Goal: Task Accomplishment & Management: Use online tool/utility

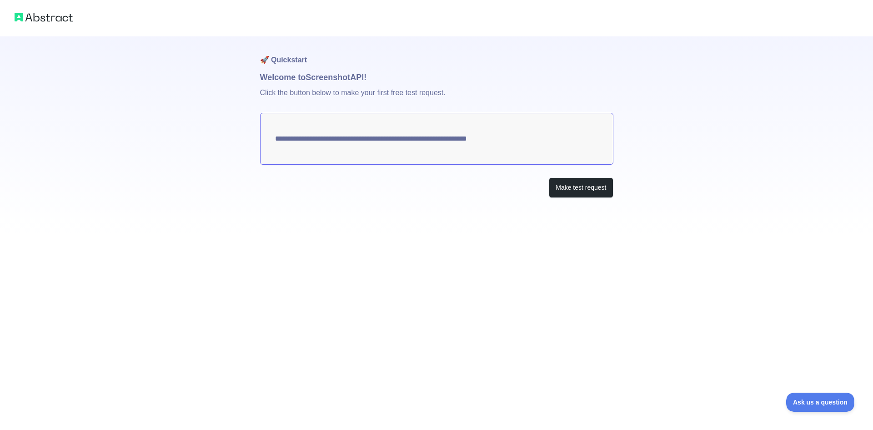
click at [468, 140] on textarea "**********" at bounding box center [436, 139] width 353 height 52
click at [590, 187] on button "Make test request" at bounding box center [581, 187] width 64 height 20
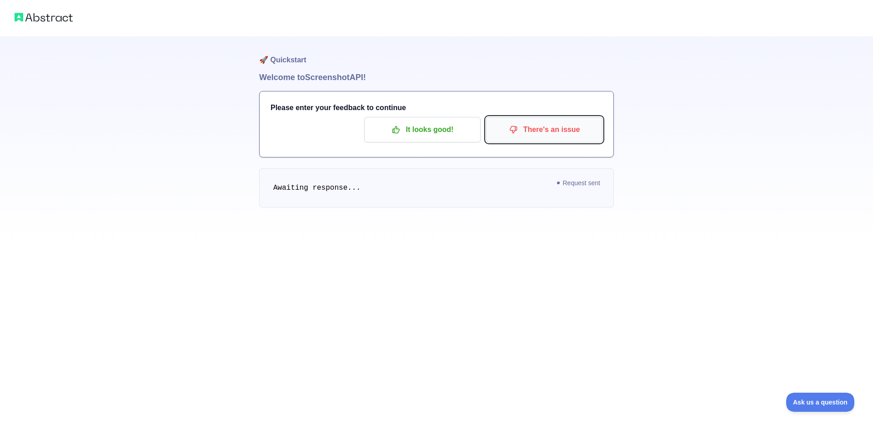
click at [546, 128] on p "There's an issue" at bounding box center [544, 129] width 103 height 15
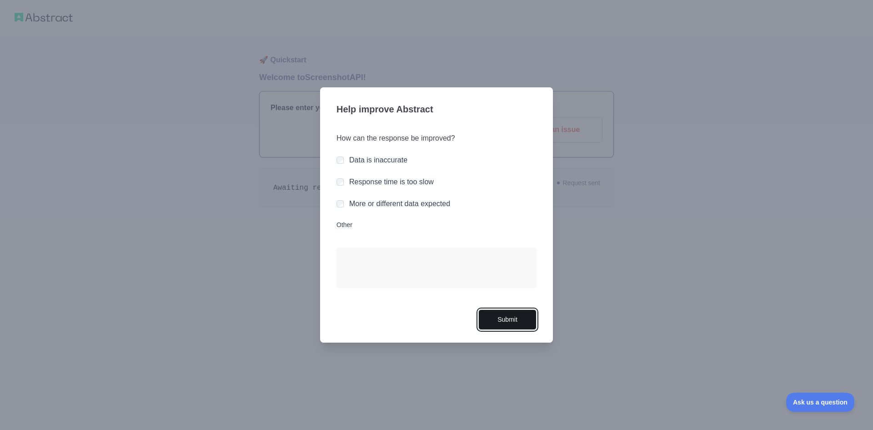
click at [521, 322] on button "Submit" at bounding box center [508, 319] width 58 height 20
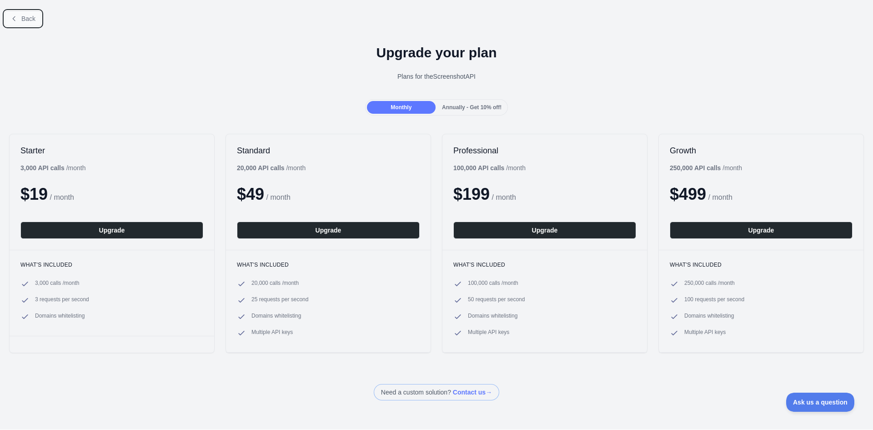
click at [22, 24] on button "Back" at bounding box center [23, 18] width 37 height 15
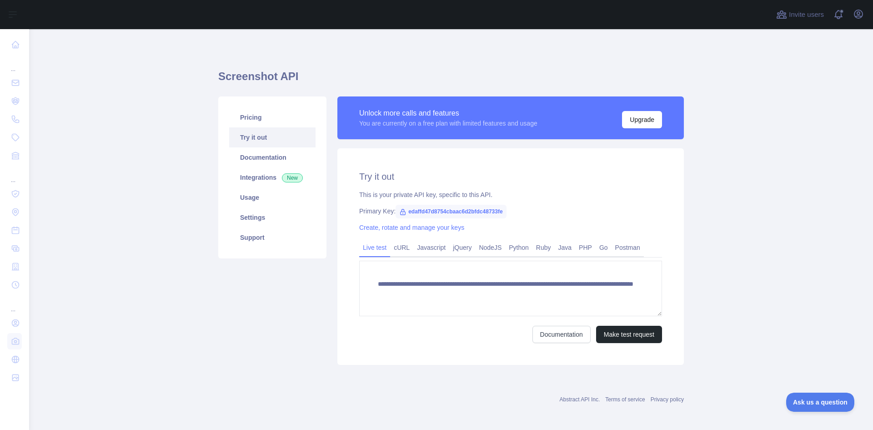
scroll to position [2, 0]
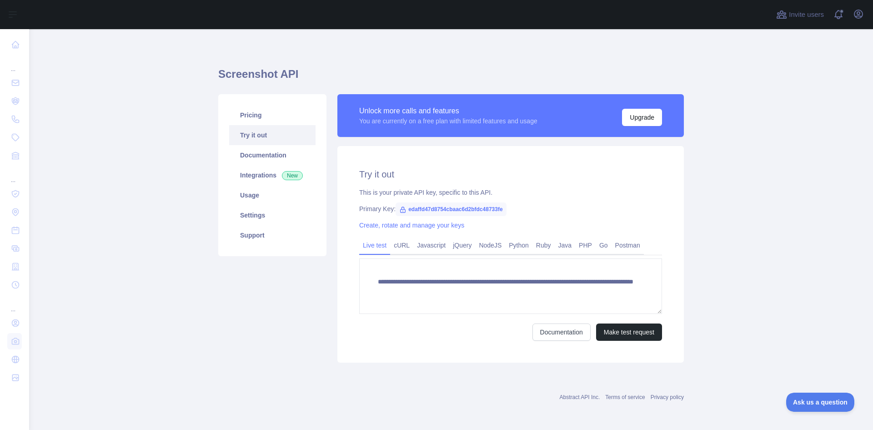
click at [414, 209] on span "edaffd47d8754cbaac6d2bfdc48733fe" at bounding box center [451, 209] width 111 height 14
click at [397, 245] on link "cURL" at bounding box center [401, 245] width 23 height 15
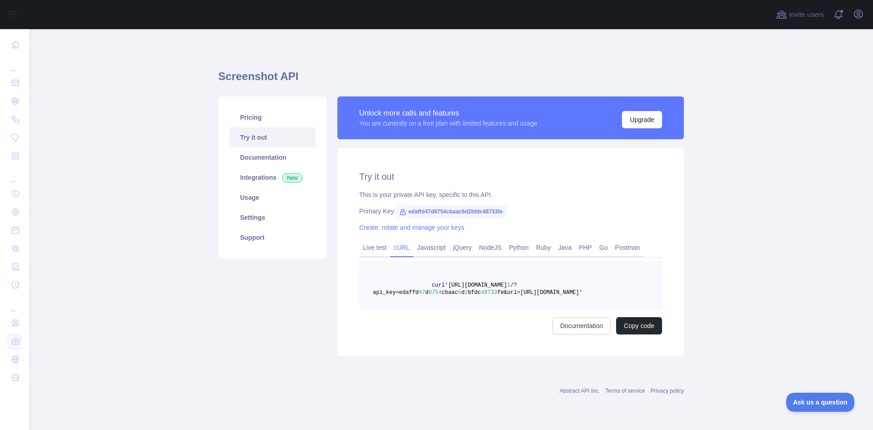
scroll to position [0, 0]
click at [581, 251] on link "PHP" at bounding box center [585, 247] width 20 height 15
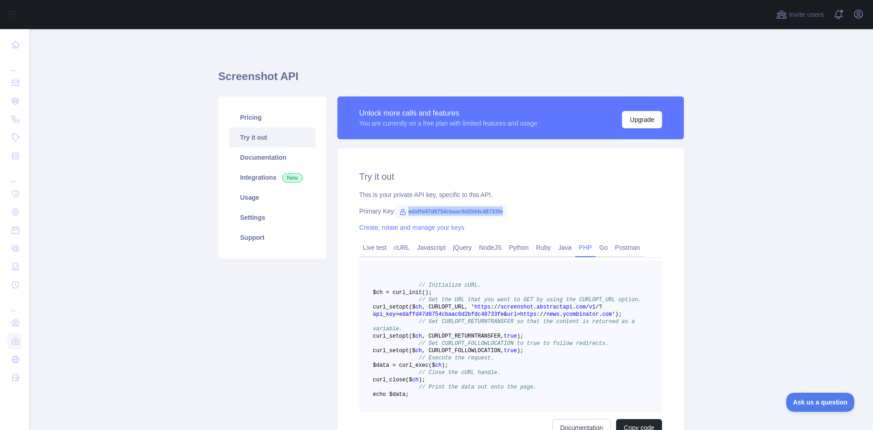
drag, startPoint x: 402, startPoint y: 212, endPoint x: 499, endPoint y: 212, distance: 96.9
click at [499, 212] on span "edaffd47d8754cbaac6d2bfdc48733fe" at bounding box center [451, 212] width 111 height 14
copy span "edaffd47d8754cbaac6d2bfdc48733fe"
click at [260, 295] on div "Pricing Try it out Documentation Integrations New Usage Settings Support" at bounding box center [272, 277] width 119 height 362
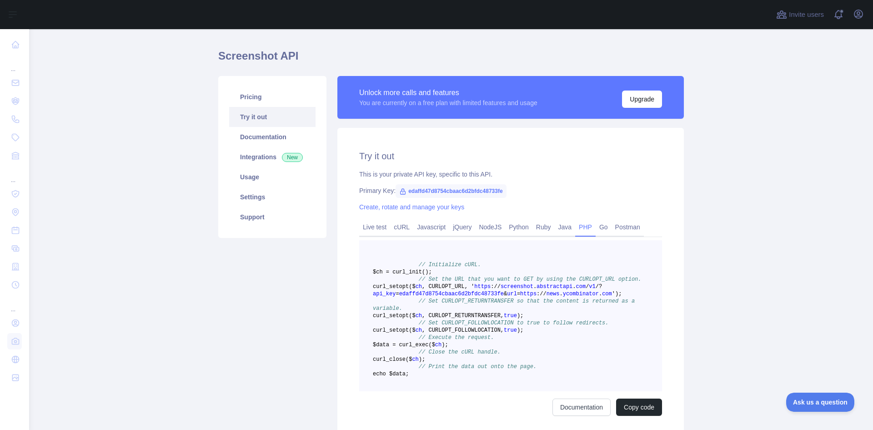
scroll to position [45, 0]
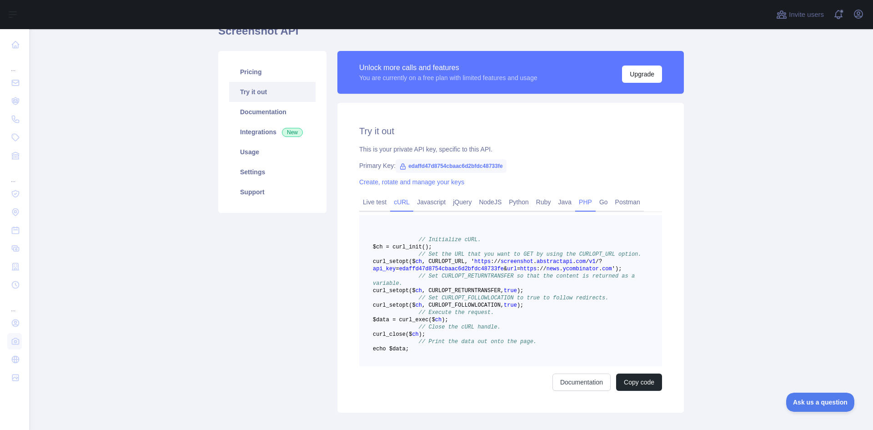
click at [398, 201] on link "cURL" at bounding box center [401, 202] width 23 height 15
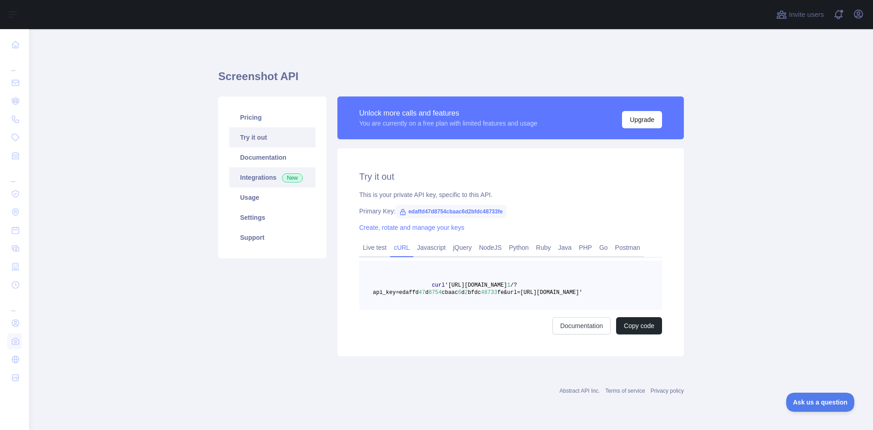
click at [261, 172] on link "Integrations New" at bounding box center [272, 177] width 86 height 20
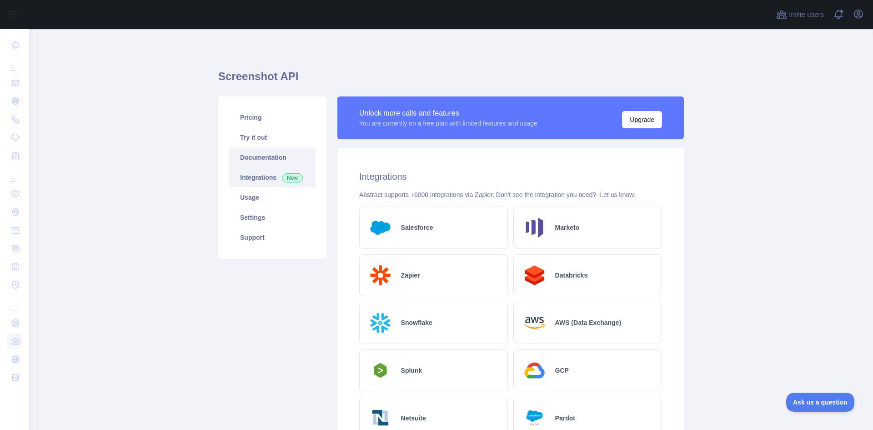
click at [247, 156] on link "Documentation" at bounding box center [272, 157] width 86 height 20
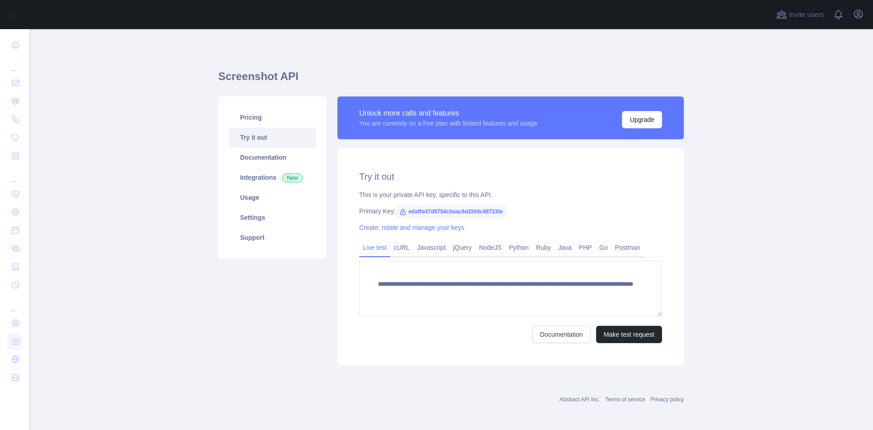
click at [222, 338] on div "Pricing Try it out Documentation Integrations New Usage Settings Support" at bounding box center [272, 230] width 119 height 268
drag, startPoint x: 405, startPoint y: 213, endPoint x: 501, endPoint y: 213, distance: 96.0
click at [501, 213] on span "edaffd47d8754cbaac6d2bfdc48733fe" at bounding box center [451, 212] width 111 height 14
click at [458, 215] on span "edaffd47d8754cbaac6d2bfdc48733fe" at bounding box center [451, 212] width 111 height 14
click at [457, 214] on span "edaffd47d8754cbaac6d2bfdc48733fe" at bounding box center [451, 212] width 111 height 14
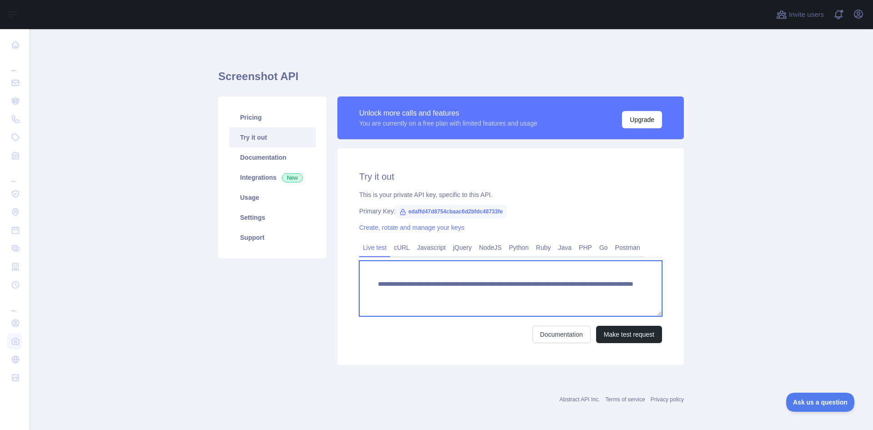
click at [563, 293] on textarea "**********" at bounding box center [510, 288] width 303 height 55
type textarea "**********"
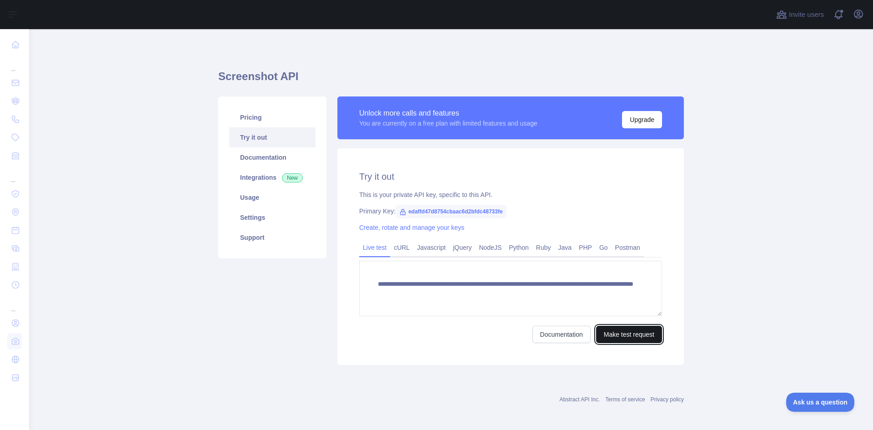
click at [619, 333] on button "Make test request" at bounding box center [629, 334] width 66 height 17
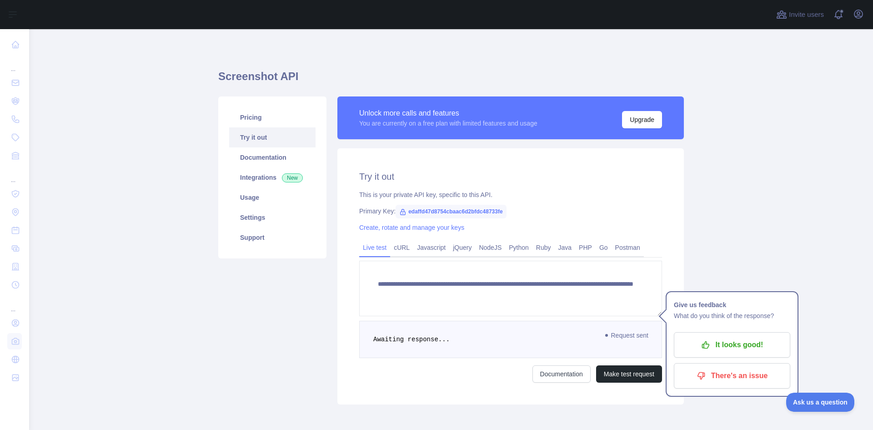
click at [434, 211] on span "edaffd47d8754cbaac6d2bfdc48733fe" at bounding box center [451, 212] width 111 height 14
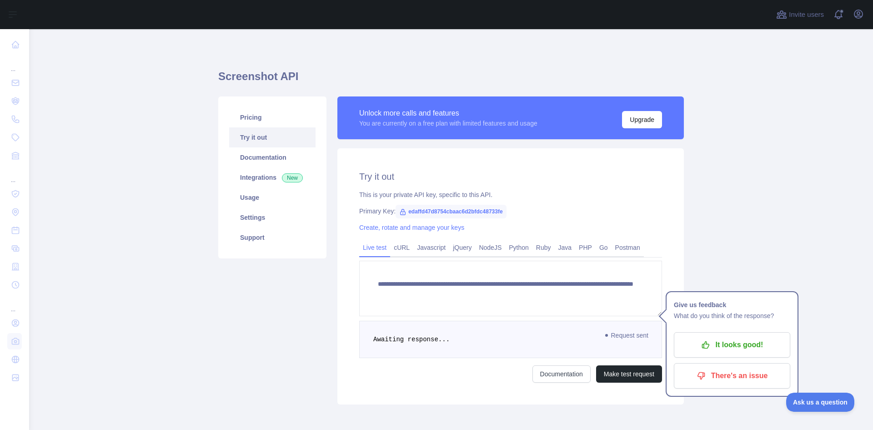
click at [120, 242] on main "**********" at bounding box center [451, 229] width 844 height 401
click at [796, 175] on main "**********" at bounding box center [451, 229] width 844 height 401
click at [718, 373] on p "There's an issue" at bounding box center [732, 375] width 103 height 15
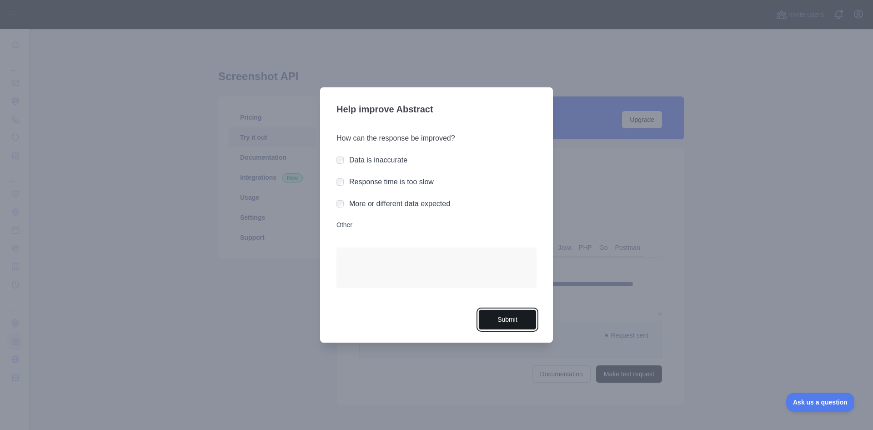
click at [535, 324] on button "Submit" at bounding box center [508, 319] width 58 height 20
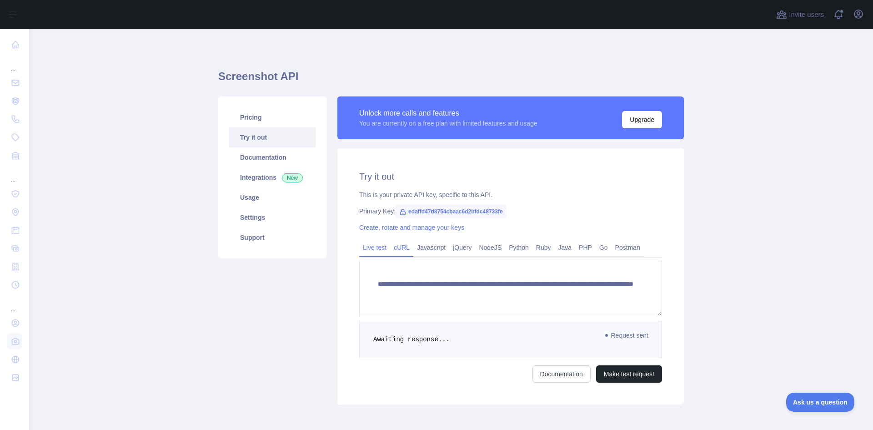
click at [391, 247] on link "cURL" at bounding box center [401, 247] width 23 height 15
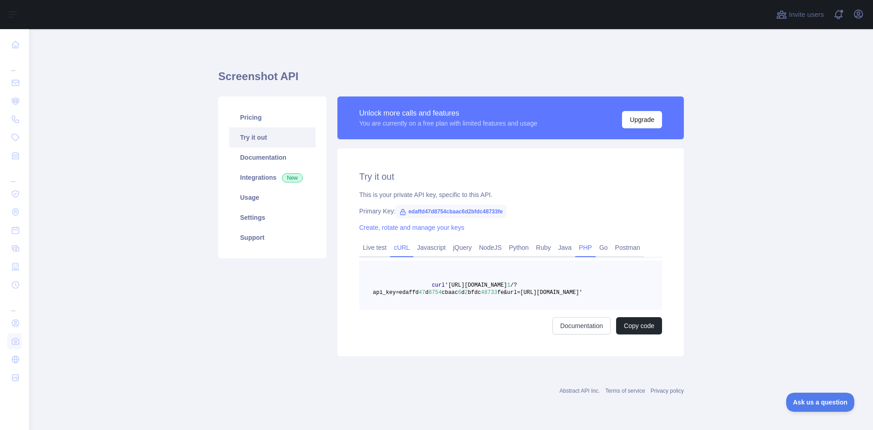
click at [584, 249] on link "PHP" at bounding box center [585, 247] width 20 height 15
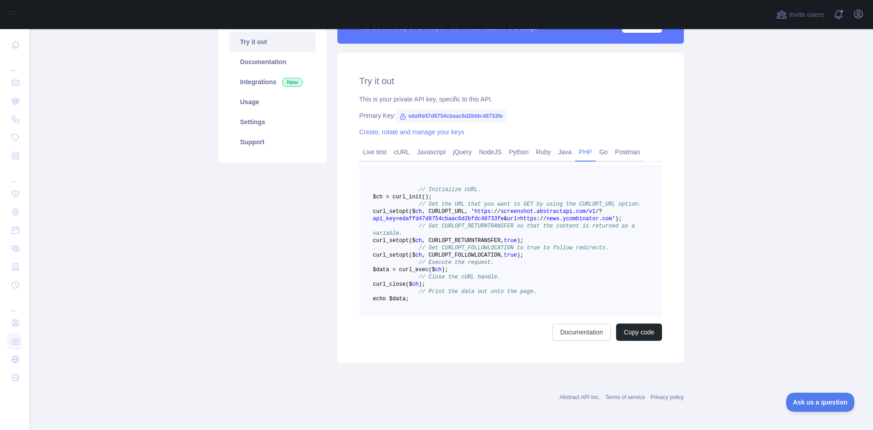
scroll to position [139, 0]
